Goal: Find specific page/section: Find specific page/section

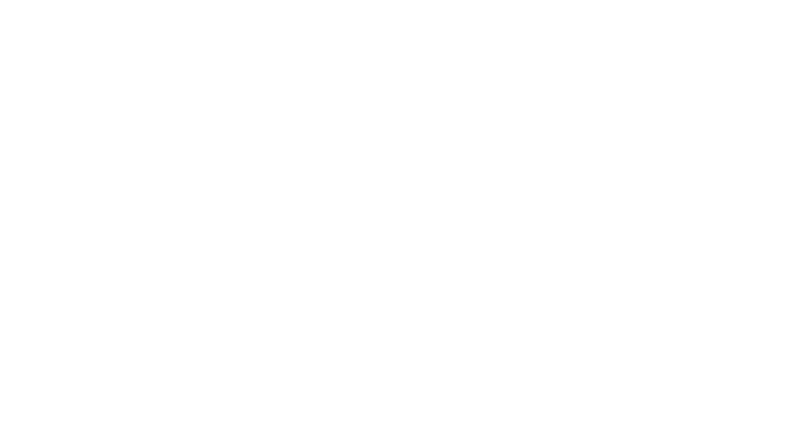
select select "*"
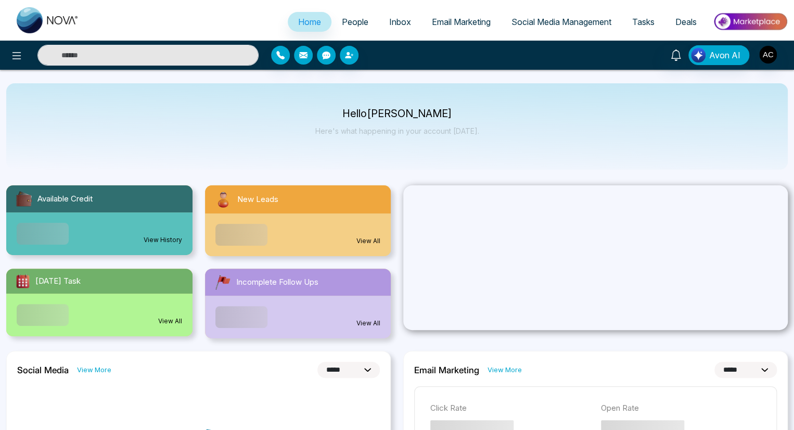
click at [348, 22] on span "People" at bounding box center [355, 22] width 27 height 10
